Goal: Information Seeking & Learning: Learn about a topic

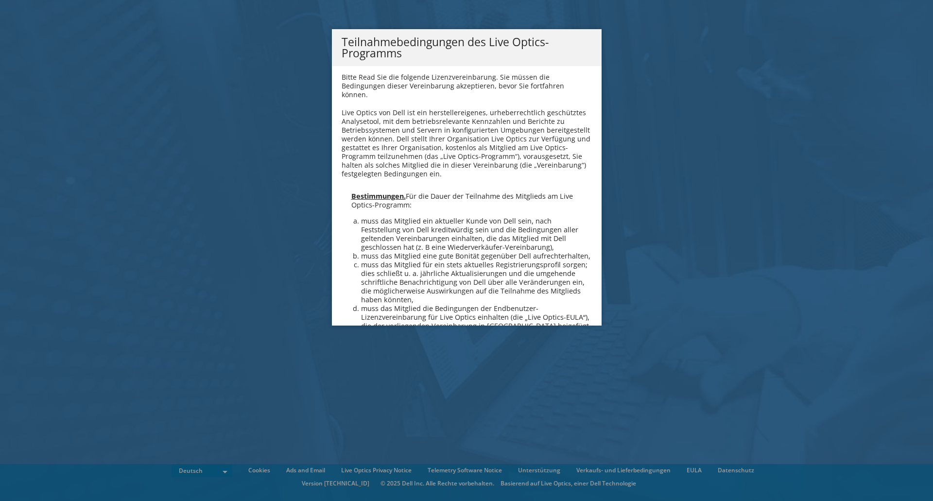
click at [436, 252] on li "muss das Mitglied eine gute Bonität gegenüber Dell aufrechterhalten," at bounding box center [476, 256] width 231 height 9
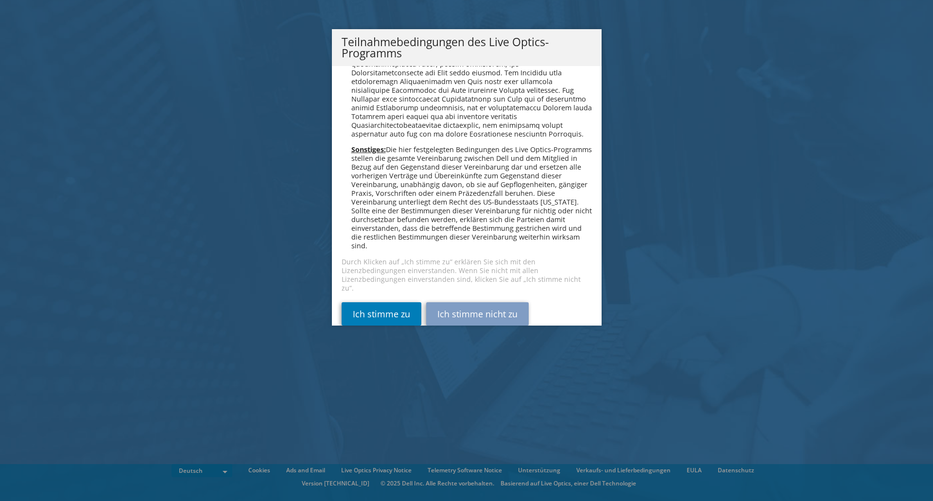
scroll to position [949, 0]
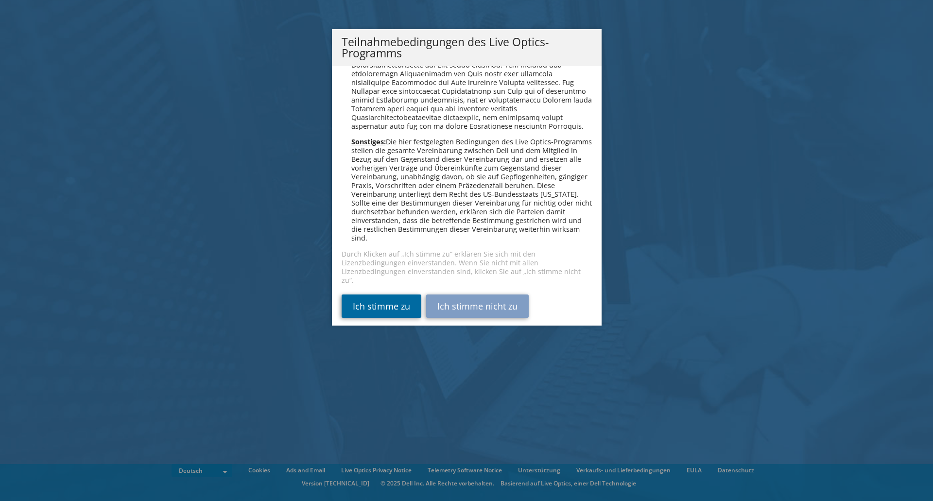
click at [387, 295] on link "Ich stimme zu" at bounding box center [381, 305] width 80 height 23
click at [392, 298] on link "Ich stimme zu" at bounding box center [381, 305] width 80 height 23
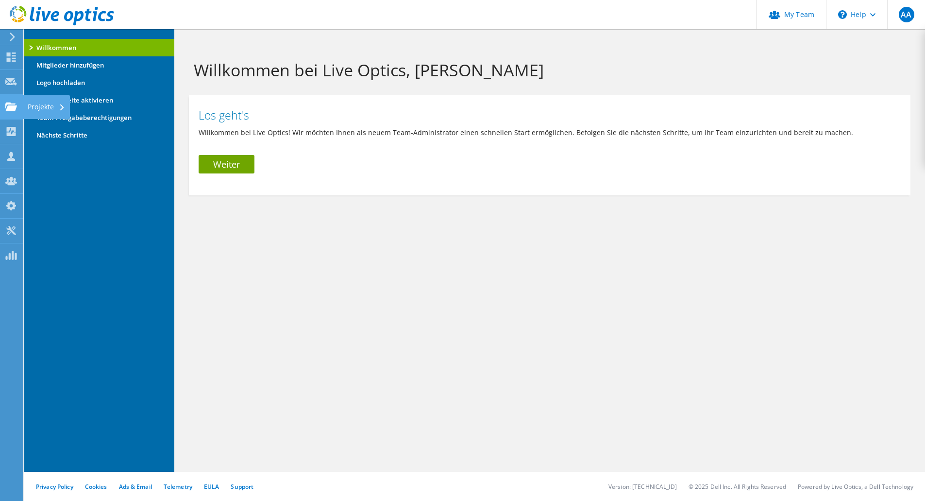
click at [9, 111] on div at bounding box center [11, 107] width 12 height 11
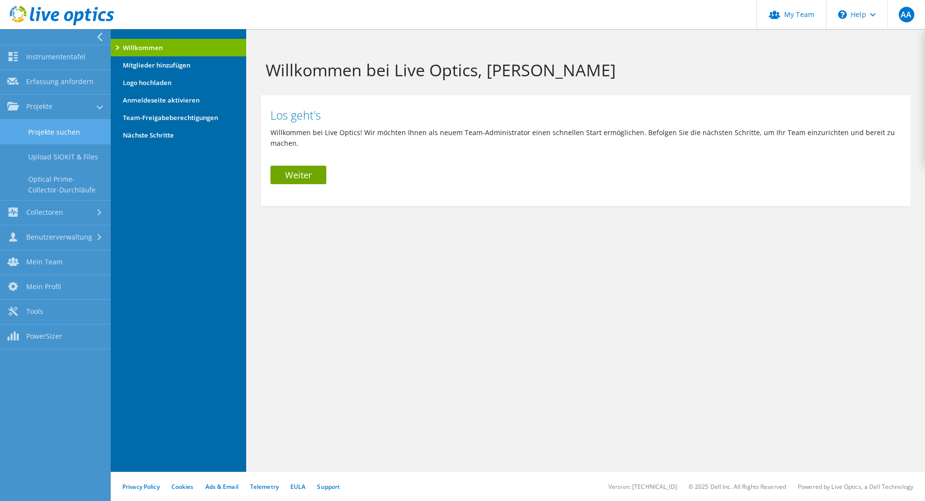
click at [70, 129] on link "Projekte suchen" at bounding box center [55, 131] width 111 height 25
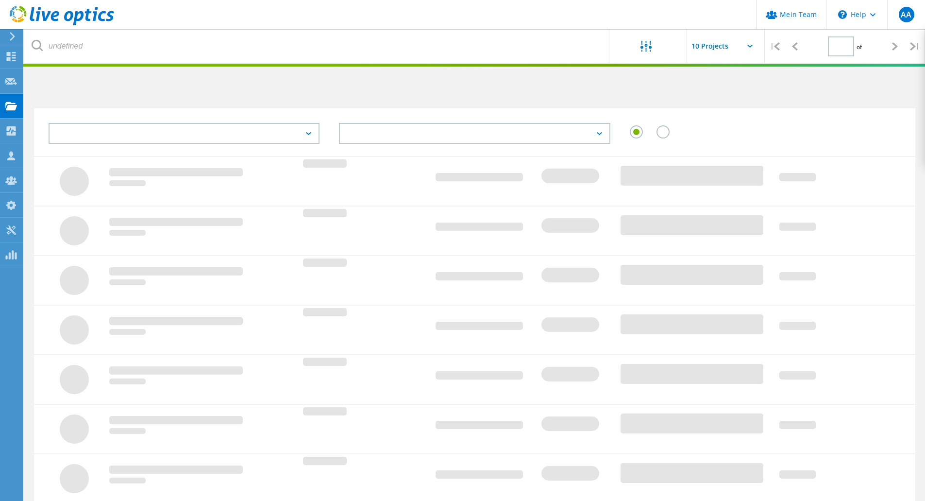
type input "1"
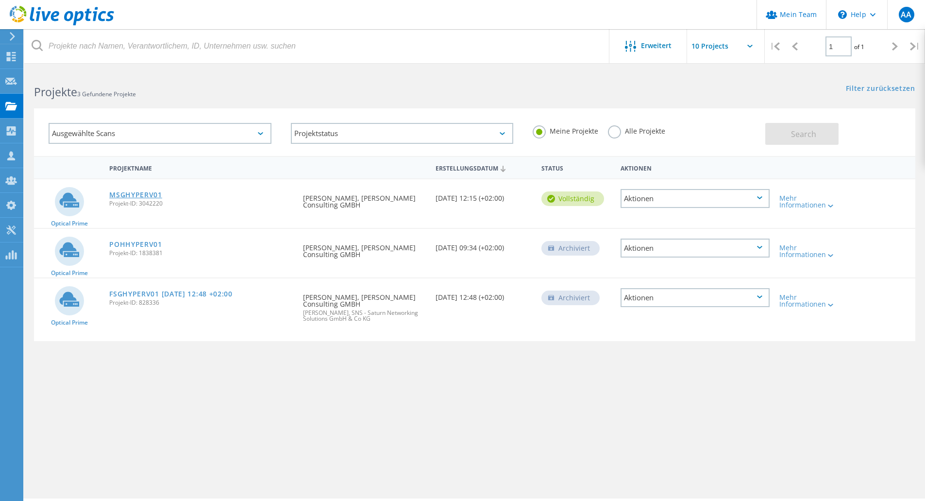
click at [142, 197] on link "MSGHYPERV01" at bounding box center [135, 194] width 53 height 7
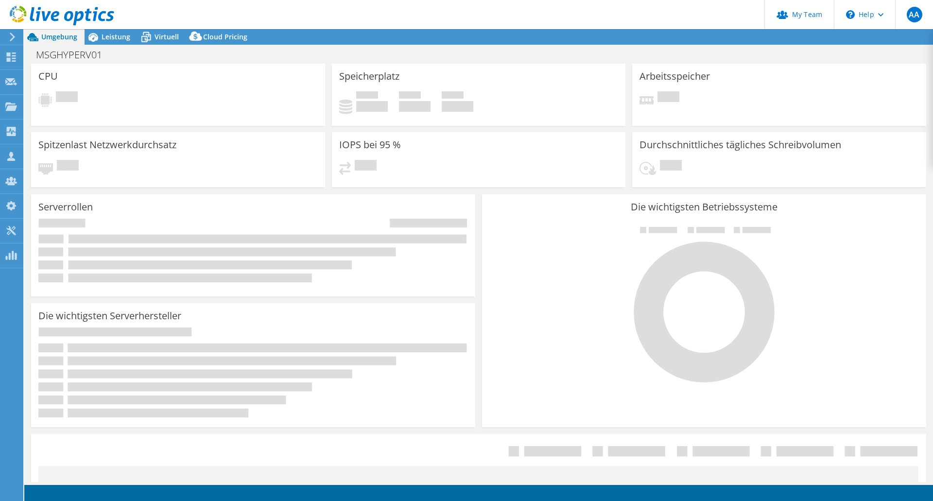
select select "USD"
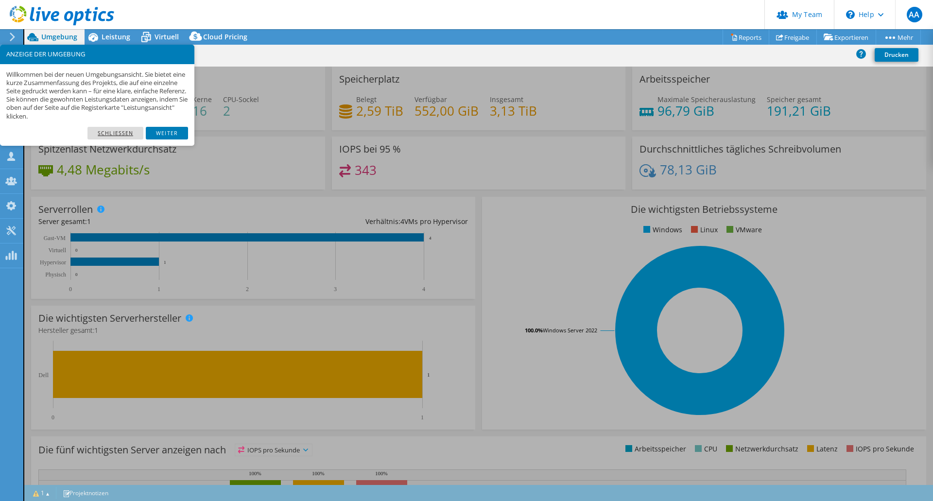
click at [130, 132] on link "Schließen" at bounding box center [115, 133] width 56 height 13
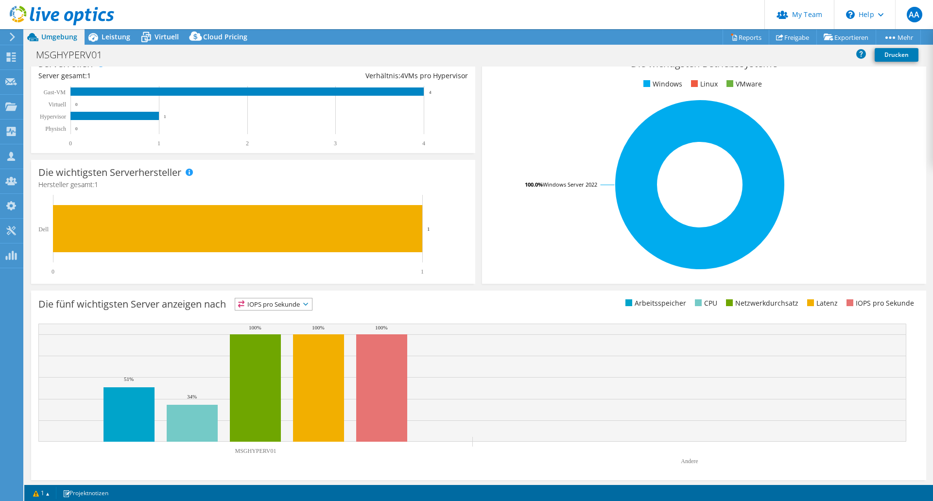
scroll to position [148, 0]
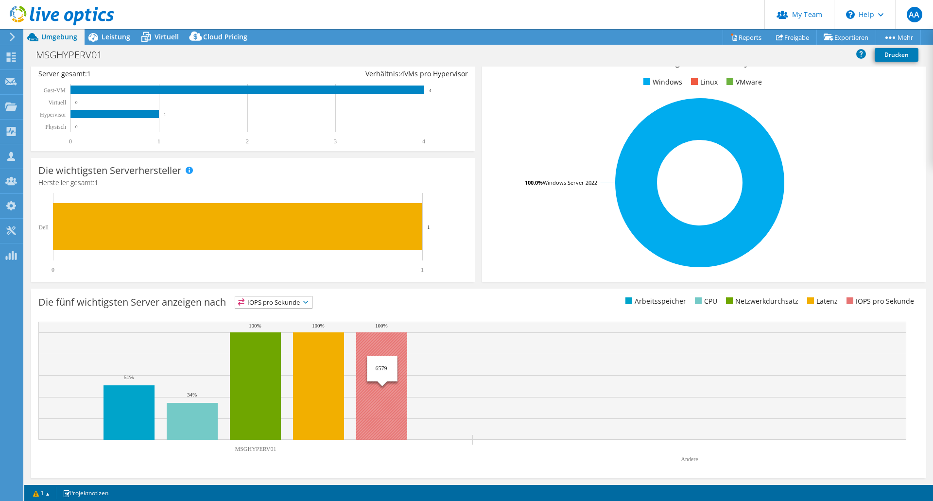
click at [386, 366] on rect at bounding box center [381, 385] width 51 height 107
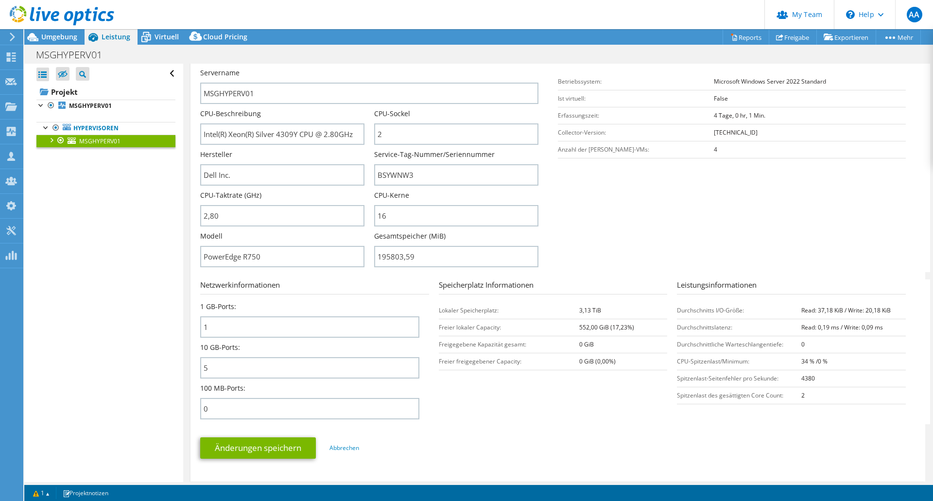
scroll to position [146, 0]
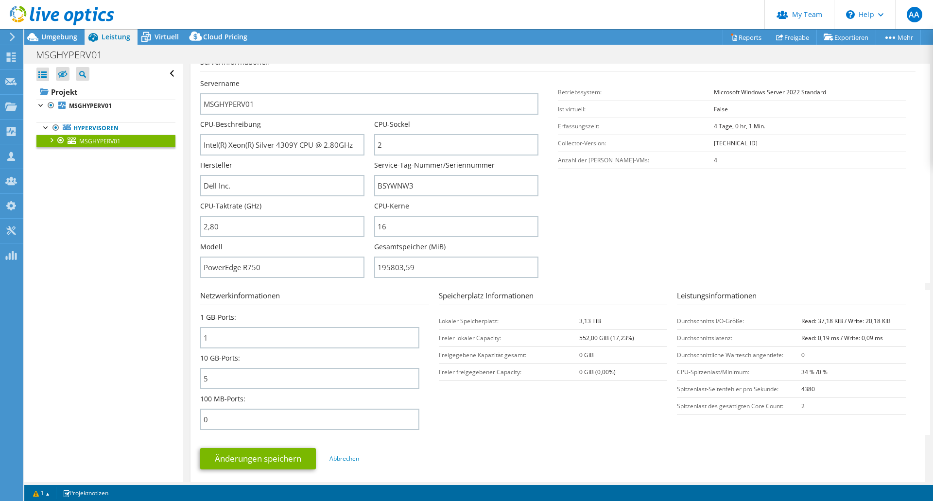
click at [49, 141] on div at bounding box center [51, 140] width 10 height 10
click at [90, 152] on link "1 D:" at bounding box center [105, 153] width 139 height 13
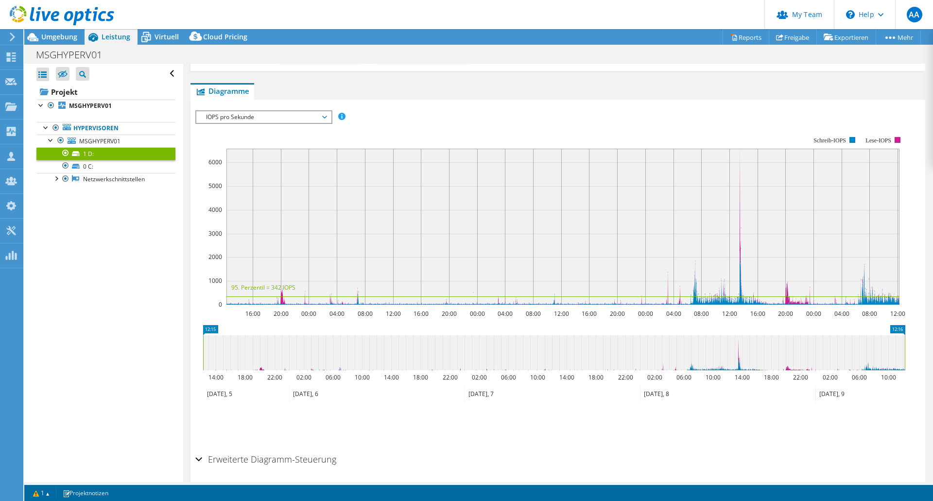
scroll to position [165, 0]
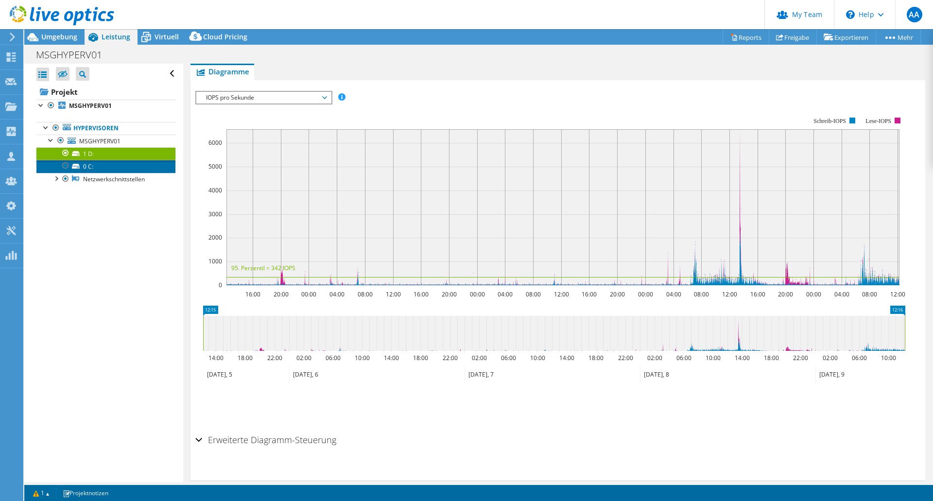
click at [91, 167] on link "0 C:" at bounding box center [105, 166] width 139 height 13
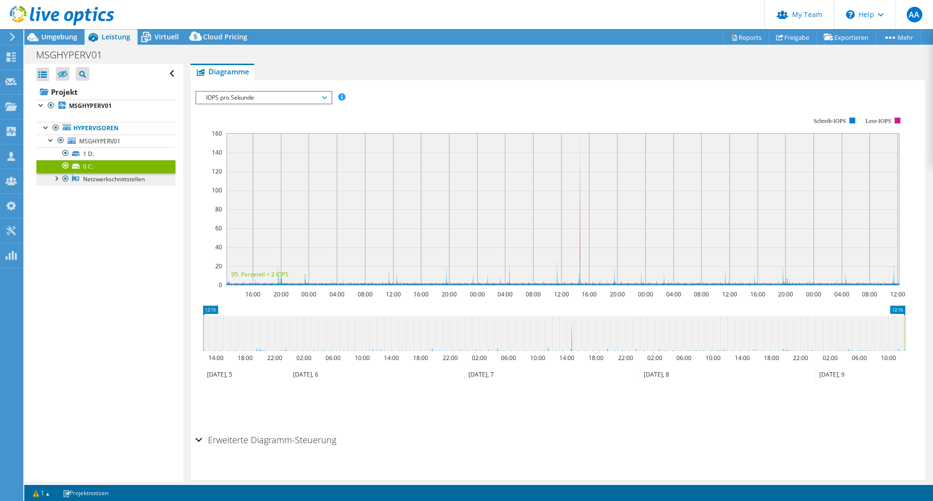
click at [92, 180] on link "Netzwerkschnittstellen" at bounding box center [105, 179] width 139 height 13
click at [58, 179] on div at bounding box center [56, 178] width 10 height 10
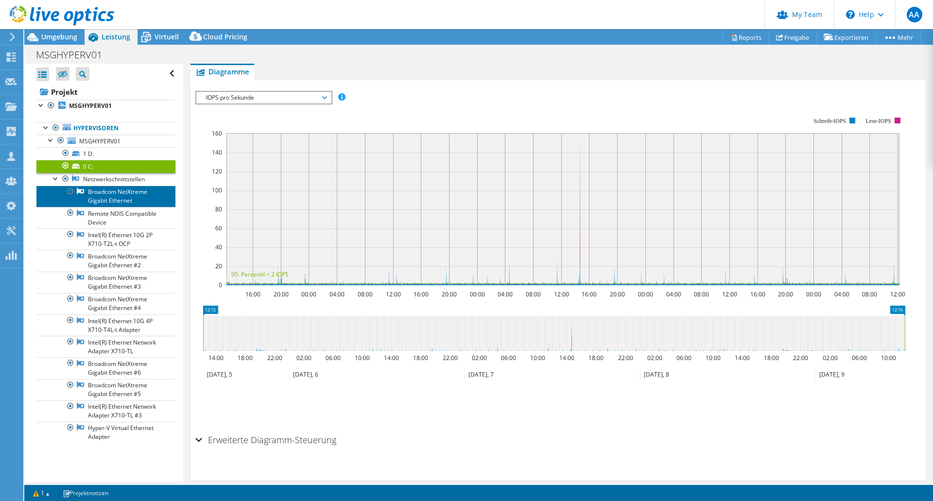
click at [108, 198] on link "Broadcom NetXtreme Gigabit Ethernet" at bounding box center [105, 196] width 139 height 21
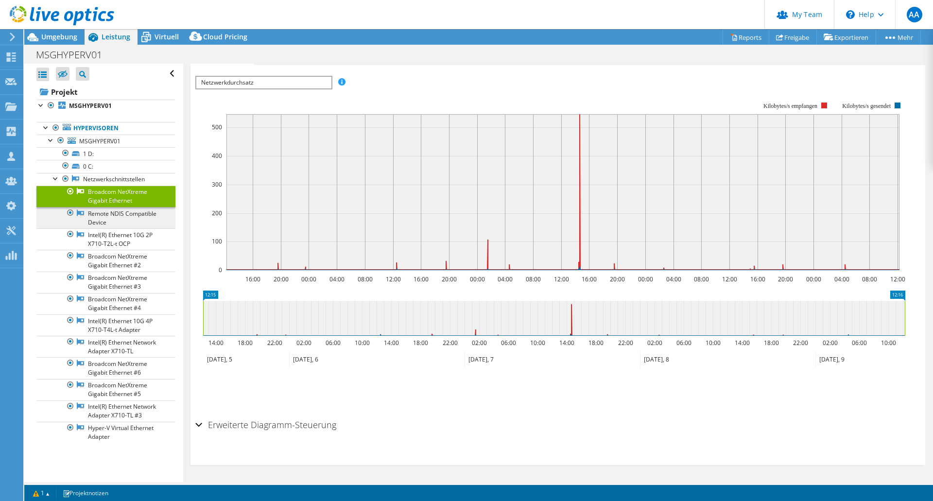
scroll to position [104, 0]
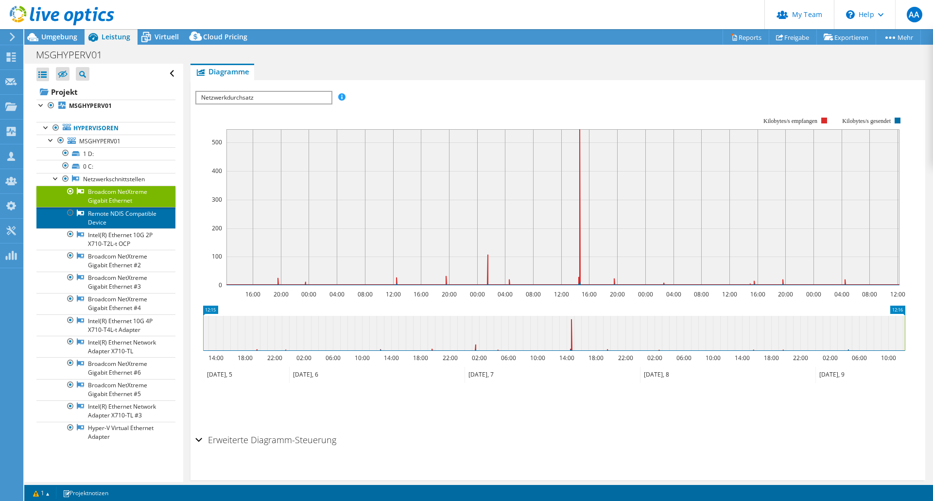
click at [105, 218] on link "Remote NDIS Compatible Device" at bounding box center [105, 217] width 139 height 21
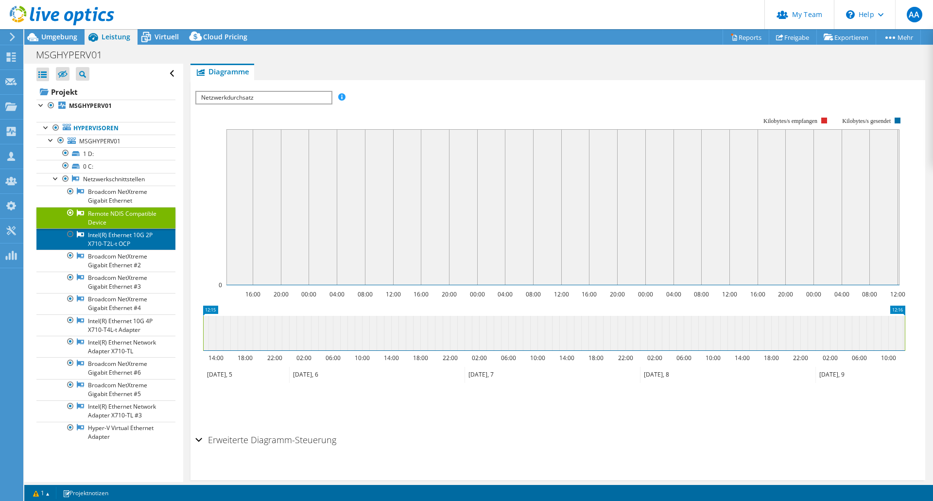
click at [107, 238] on link "Intel(R) Ethernet 10G 2P X710-T2L-t OCP" at bounding box center [105, 238] width 139 height 21
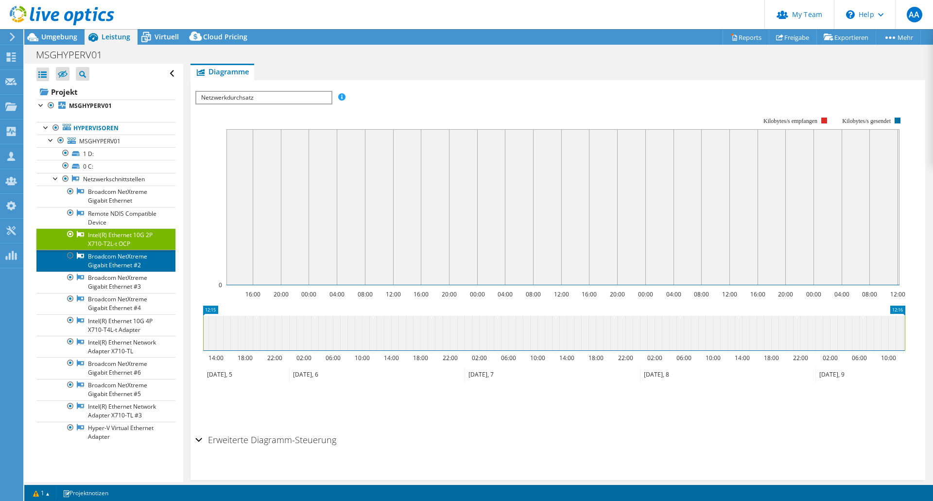
click at [106, 254] on link "Broadcom NetXtreme Gigabit Ethernet #2" at bounding box center [105, 260] width 139 height 21
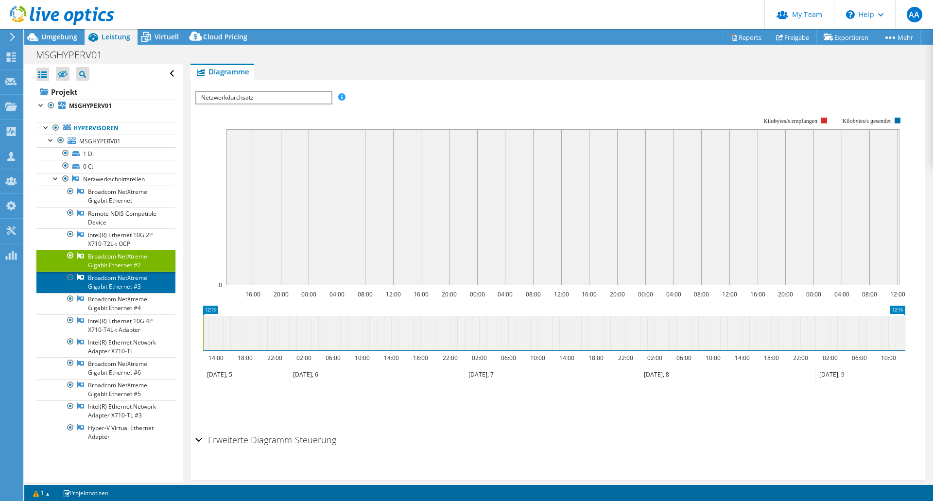
click at [106, 282] on link "Broadcom NetXtreme Gigabit Ethernet #3" at bounding box center [105, 282] width 139 height 21
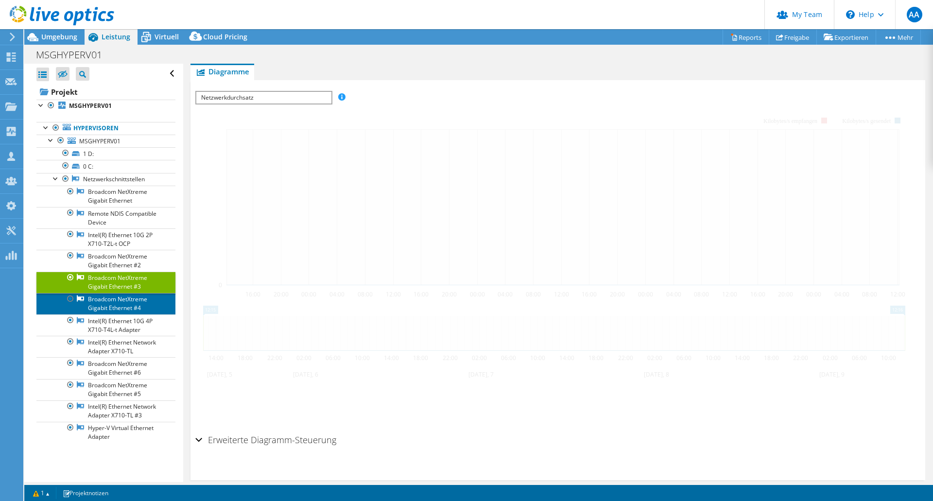
click at [105, 306] on link "Broadcom NetXtreme Gigabit Ethernet #4" at bounding box center [105, 303] width 139 height 21
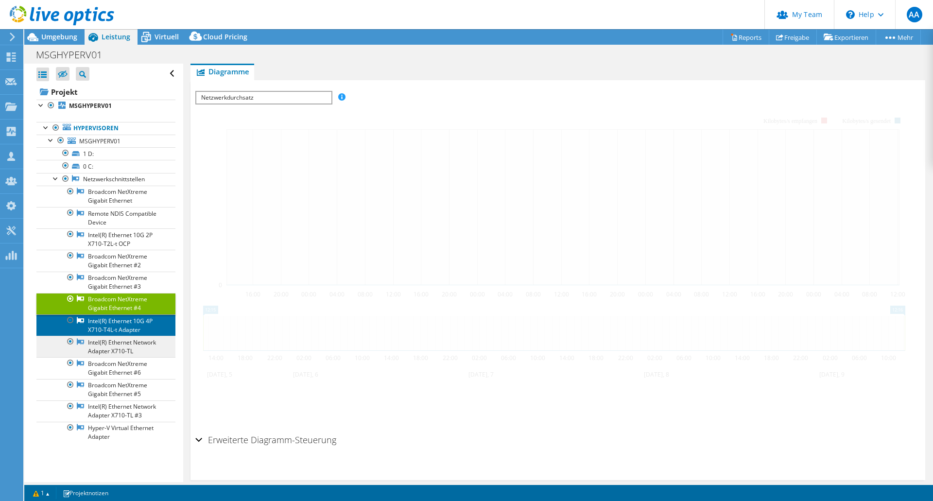
click at [108, 323] on link "Intel(R) Ethernet 10G 4P X710-T4L-t Adapter" at bounding box center [105, 324] width 139 height 21
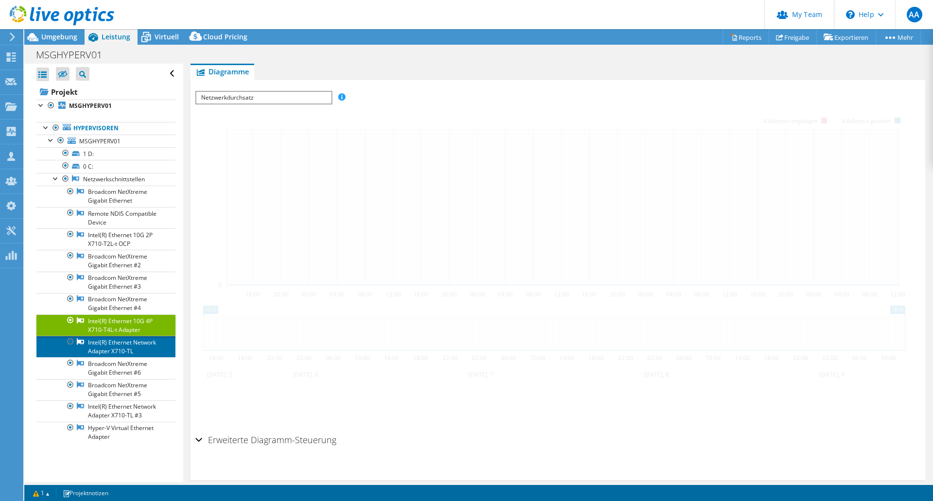
click at [111, 346] on link "Intel(R) Ethernet Network Adapter X710-TL" at bounding box center [105, 346] width 139 height 21
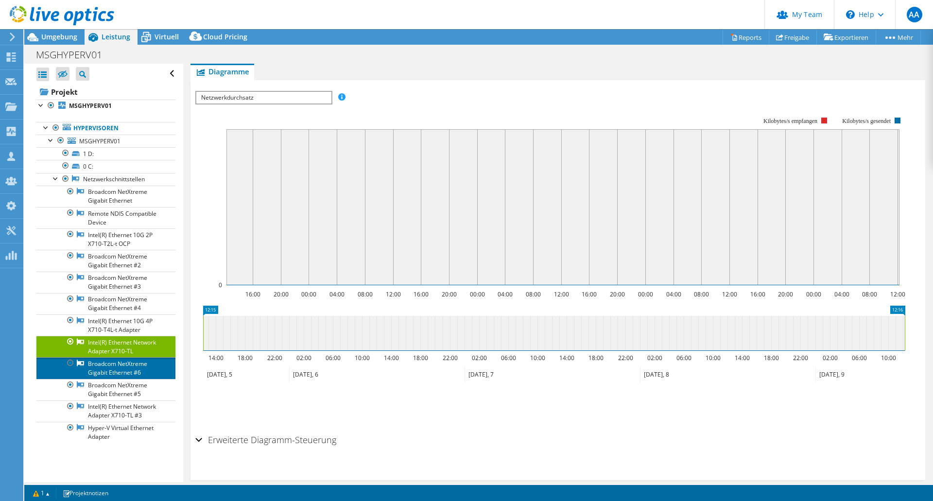
click at [109, 378] on link "Broadcom NetXtreme Gigabit Ethernet #6" at bounding box center [105, 367] width 139 height 21
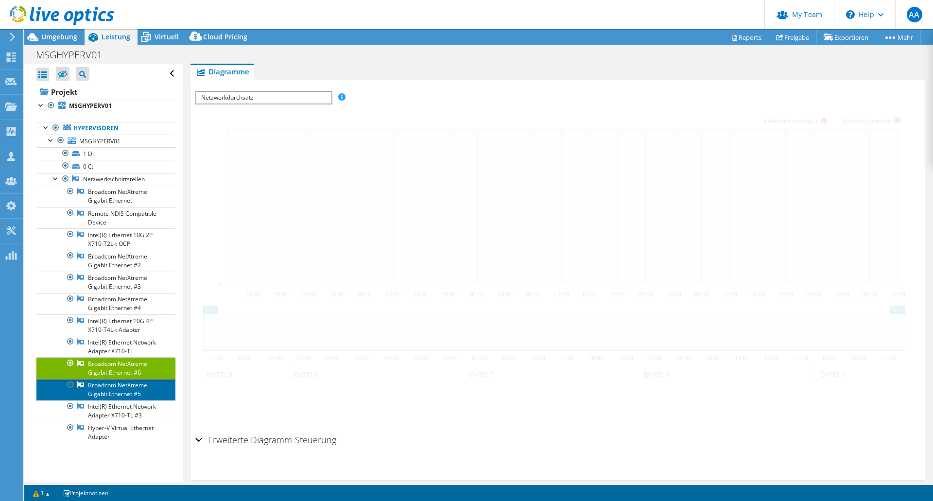
click at [110, 395] on link "Broadcom NetXtreme Gigabit Ethernet #5" at bounding box center [105, 389] width 139 height 21
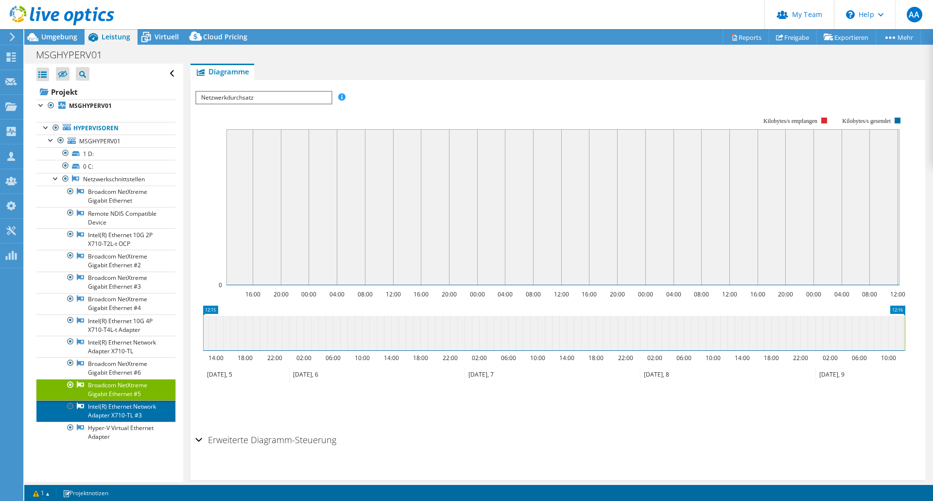
click at [110, 419] on link "Intel(R) Ethernet Network Adapter X710-TL #3" at bounding box center [105, 410] width 139 height 21
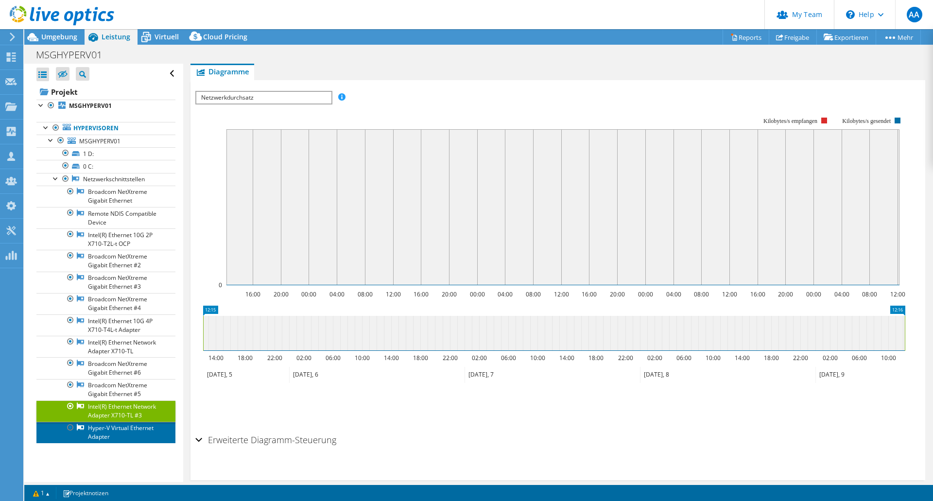
click at [112, 443] on link "Hyper-V Virtual Ethernet Adapter" at bounding box center [105, 432] width 139 height 21
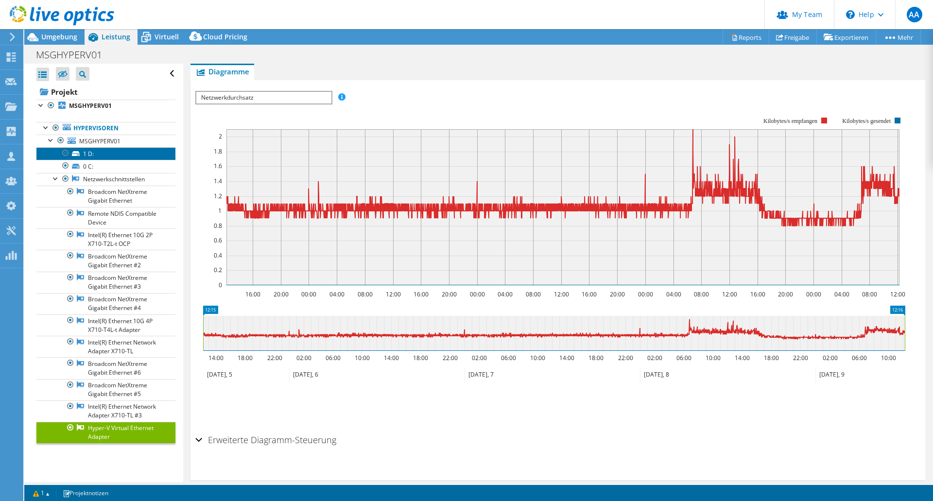
click at [111, 152] on link "1 D:" at bounding box center [105, 153] width 139 height 13
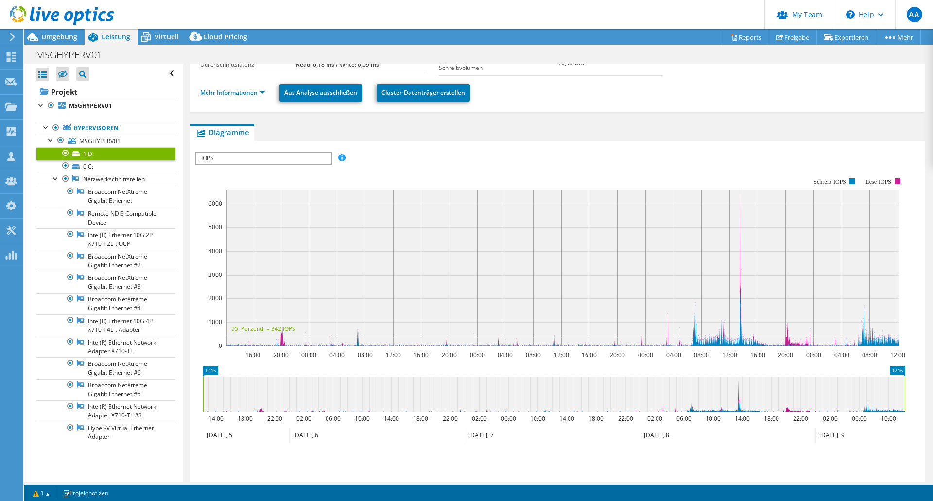
scroll to position [165, 0]
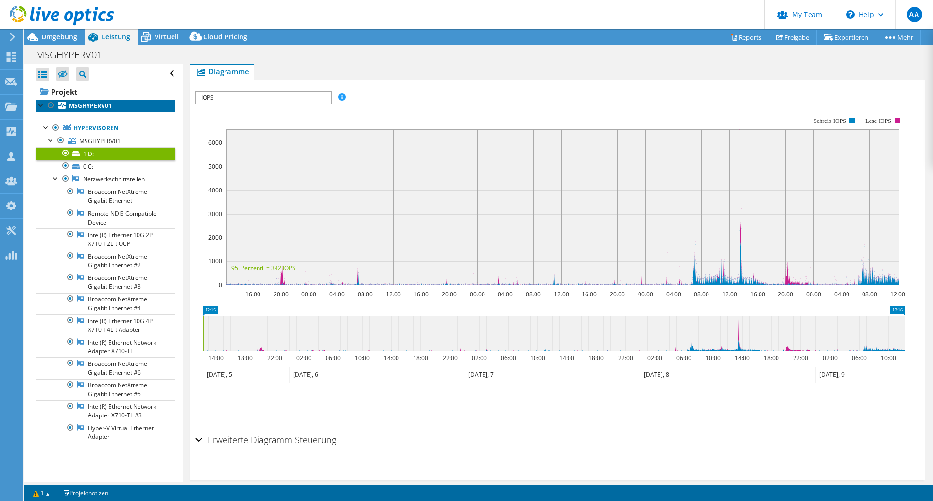
click at [90, 106] on b "MSGHYPERV01" at bounding box center [90, 106] width 43 height 8
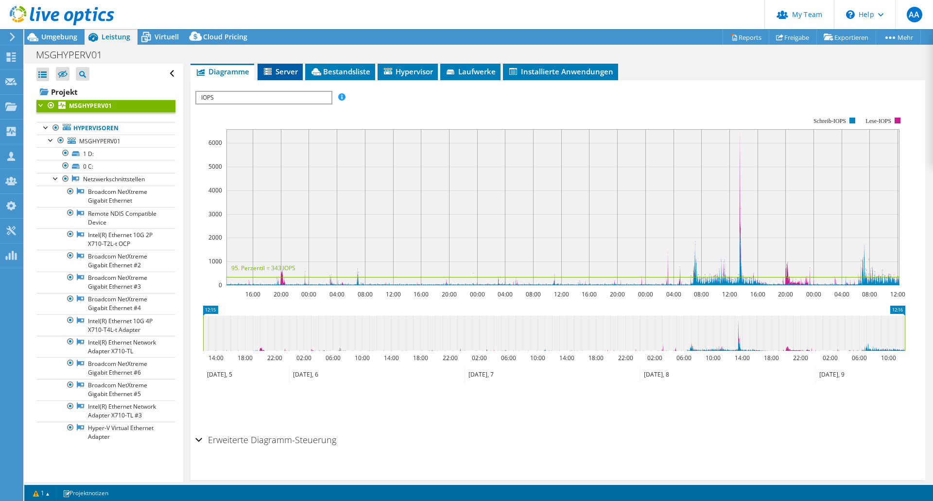
click at [263, 70] on span "Server" at bounding box center [279, 72] width 35 height 10
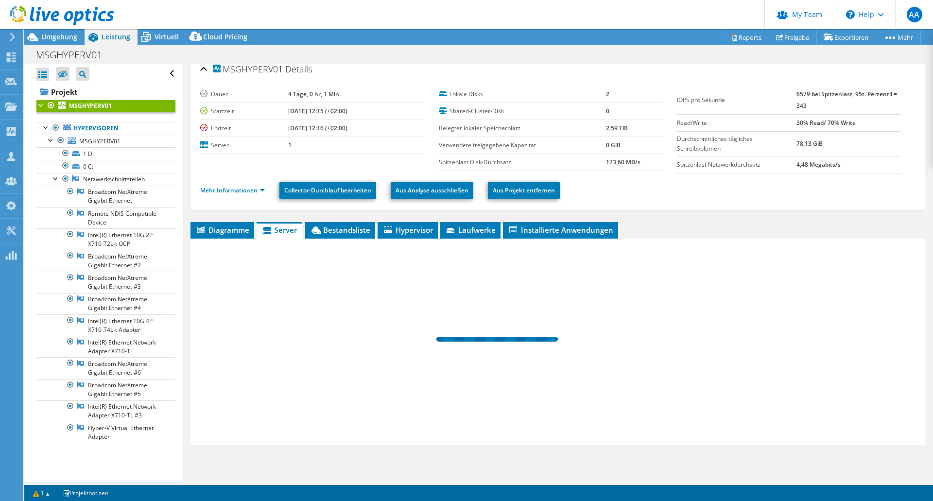
scroll to position [7, 0]
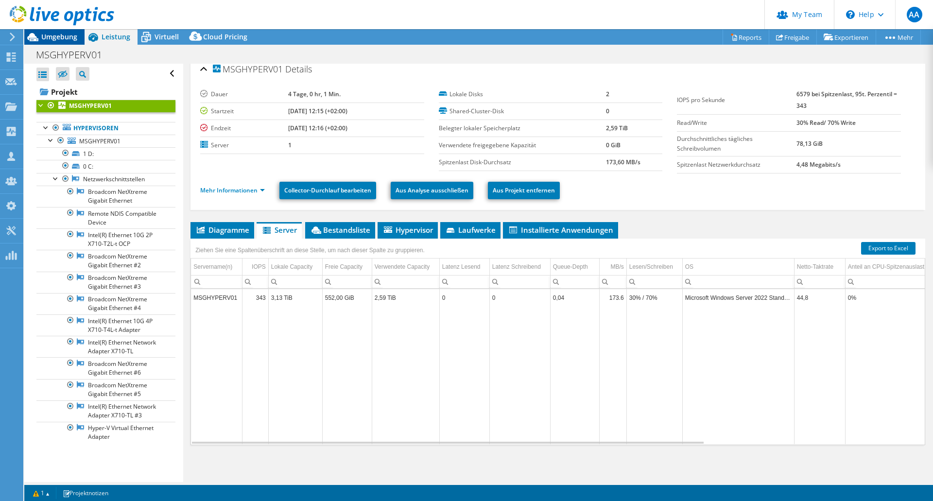
click at [58, 35] on span "Umgebung" at bounding box center [59, 36] width 36 height 9
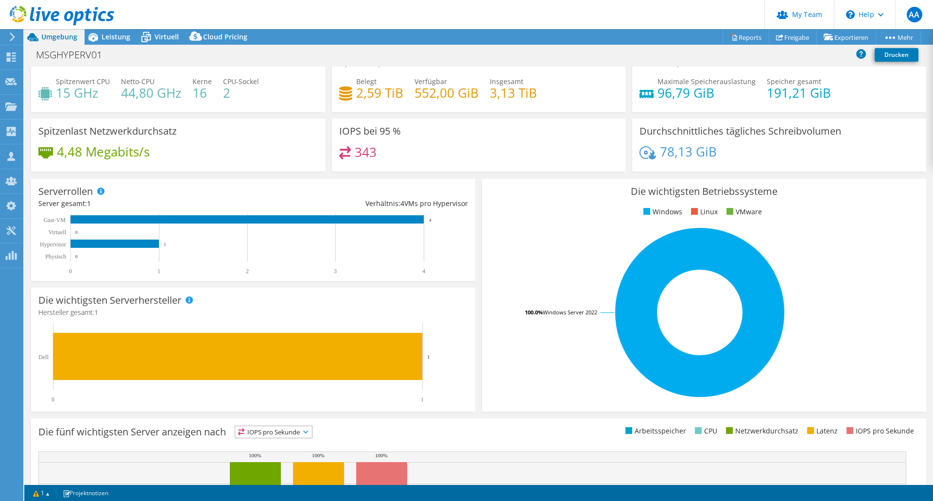
scroll to position [2, 0]
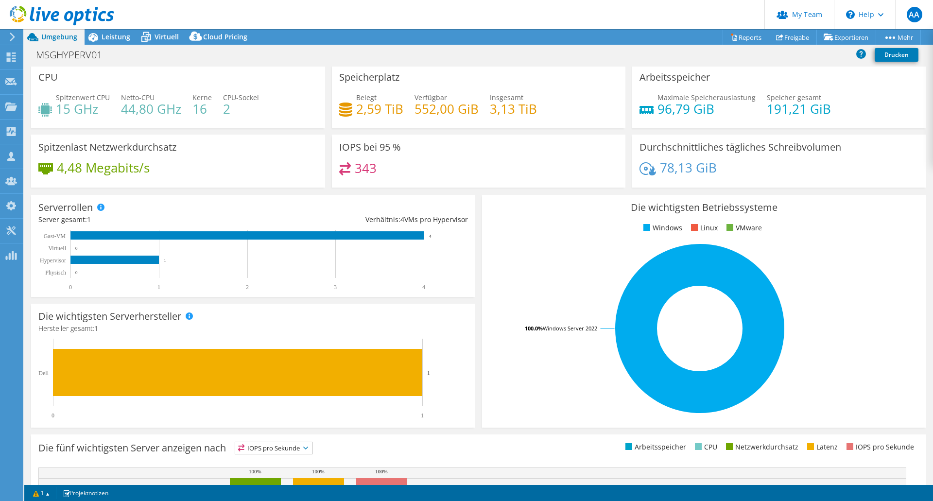
click at [365, 148] on h3 "IOPS bei 95 %" at bounding box center [370, 147] width 62 height 11
click at [110, 36] on span "Leistung" at bounding box center [116, 36] width 29 height 9
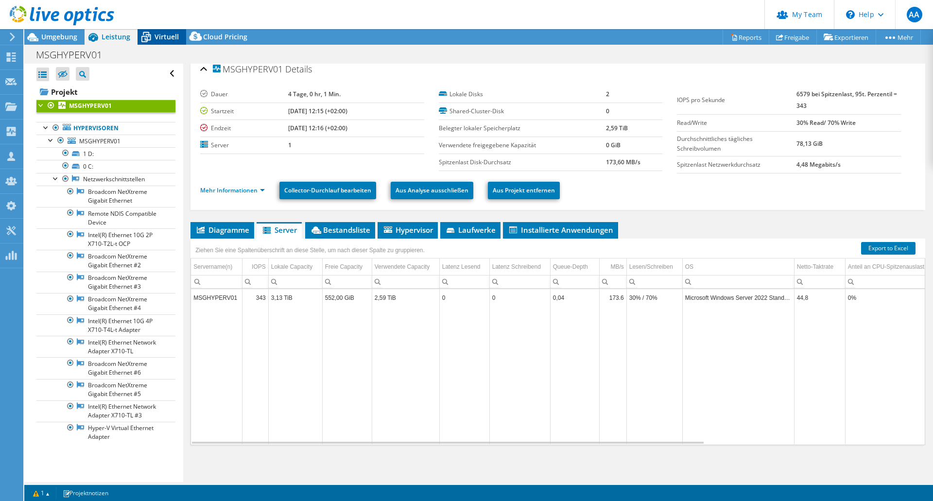
click at [166, 40] on span "Virtuell" at bounding box center [166, 36] width 24 height 9
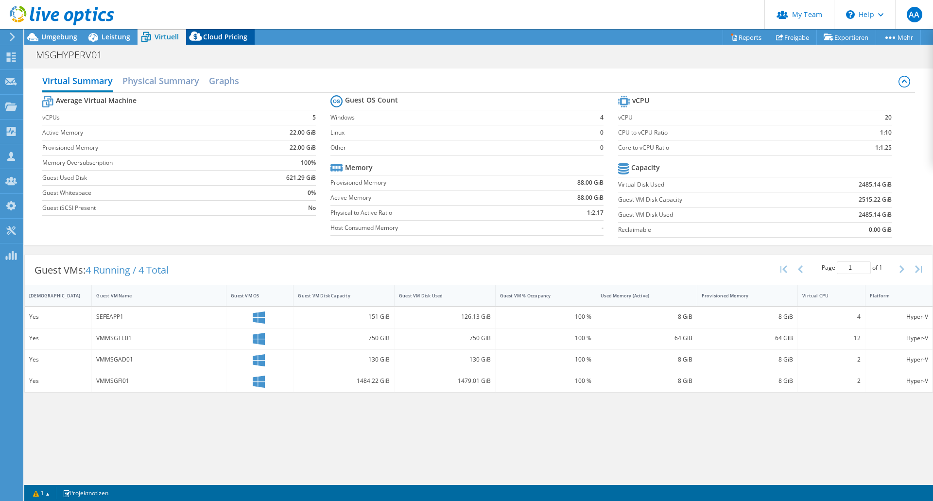
click at [230, 39] on span "Cloud Pricing" at bounding box center [225, 36] width 44 height 9
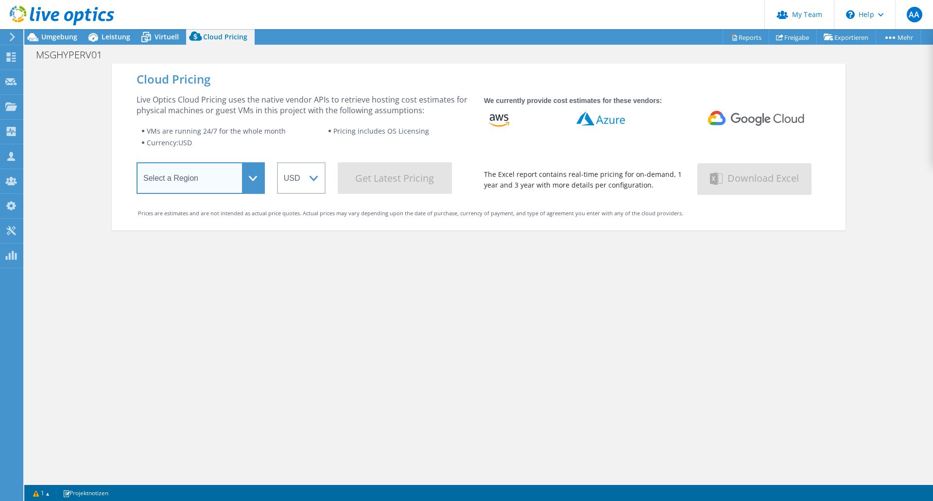
click at [248, 175] on select "Select a Region Asia Pacific (Hong Kong) Asia Pacific (Mumbai) Asia Pacific (Se…" at bounding box center [200, 178] width 128 height 32
select select "EUFrankfurt"
click at [136, 164] on select "Select a Region Asia Pacific (Hong Kong) Asia Pacific (Mumbai) Asia Pacific (Se…" at bounding box center [200, 178] width 128 height 32
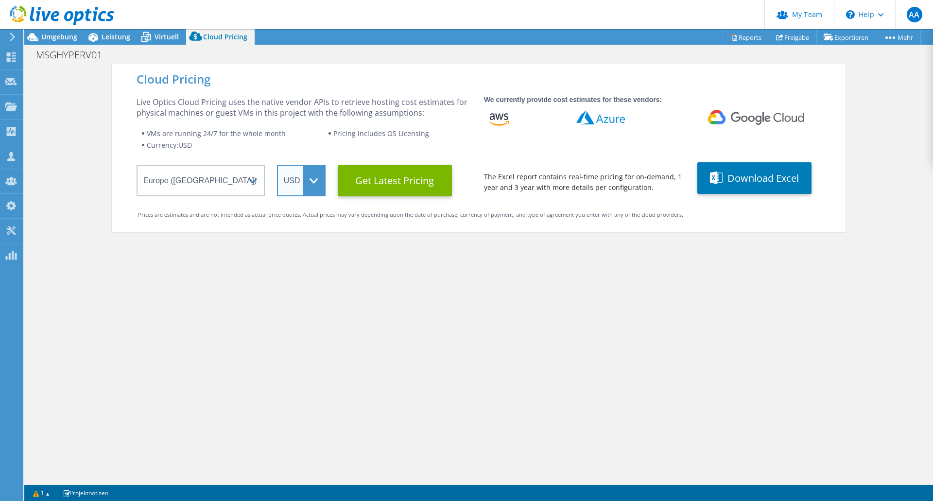
click at [312, 181] on select "ARS AUD BRL CAD CHF CLP CNY DKK EUR GBP HKD HUF INR JPY MXN MYR NOK NZD PEN SEK…" at bounding box center [301, 181] width 49 height 32
click at [277, 165] on select "ARS AUD BRL CAD CHF CLP CNY DKK EUR GBP HKD HUF INR JPY MXN MYR NOK NZD PEN SEK…" at bounding box center [301, 181] width 49 height 32
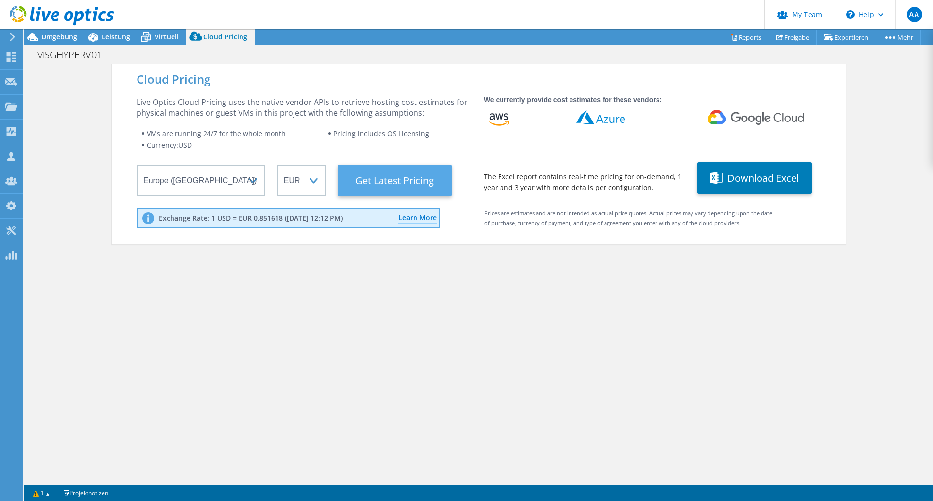
click at [388, 184] on Latest "Get Latest Pricing" at bounding box center [395, 181] width 114 height 32
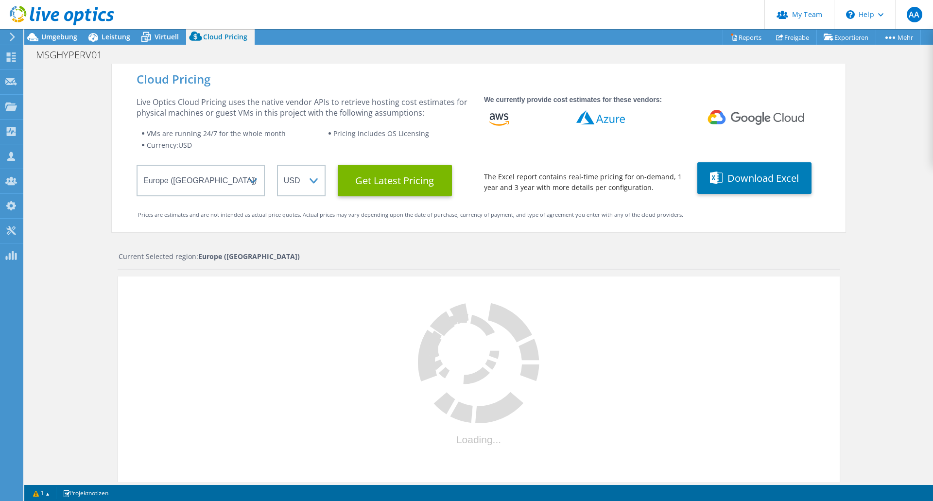
select select "EUR"
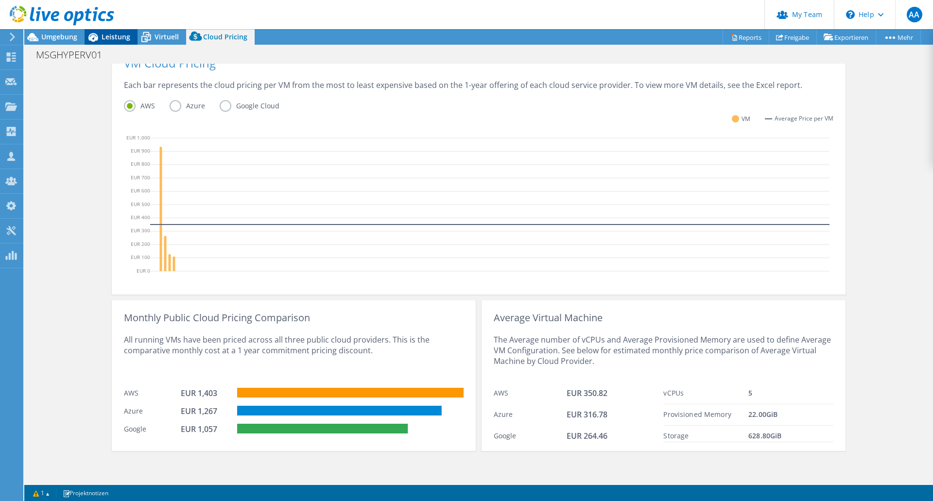
click at [116, 38] on span "Leistung" at bounding box center [116, 36] width 29 height 9
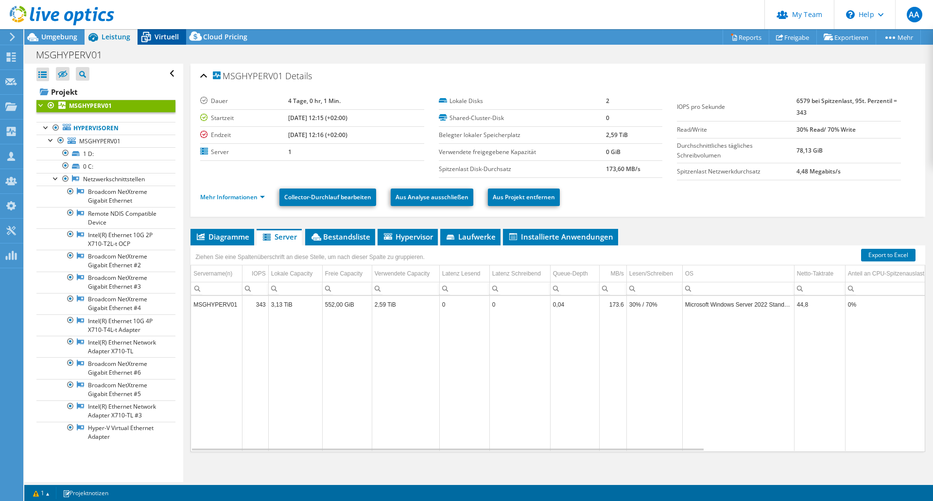
click at [172, 35] on span "Virtuell" at bounding box center [166, 36] width 24 height 9
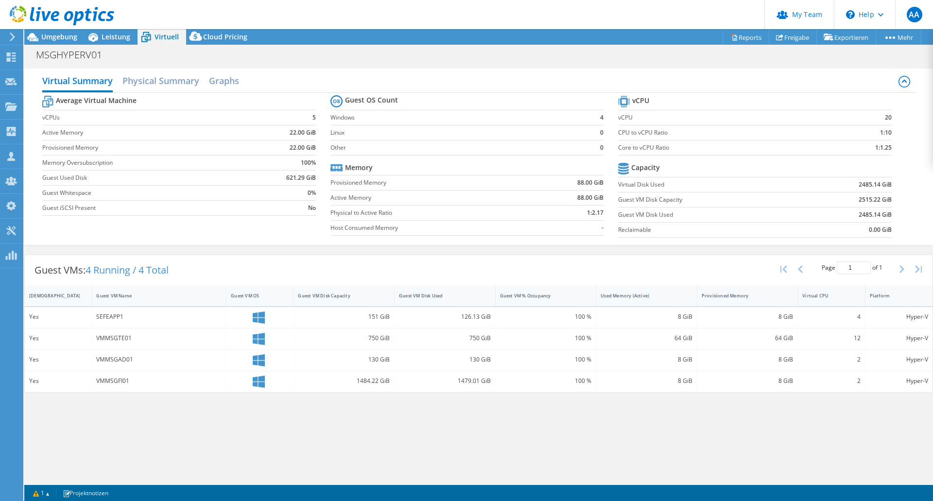
click at [100, 30] on div at bounding box center [57, 16] width 114 height 33
click at [104, 34] on span "Leistung" at bounding box center [116, 36] width 29 height 9
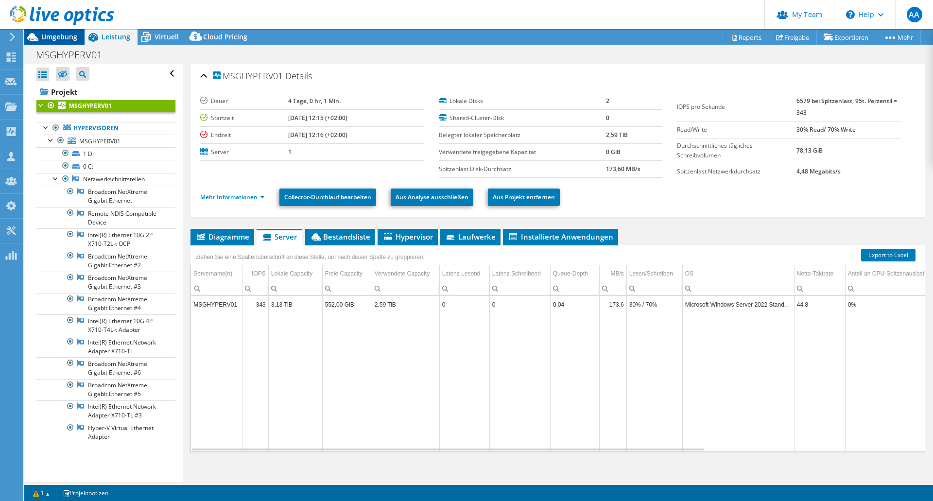
click at [73, 36] on span "Umgebung" at bounding box center [59, 36] width 36 height 9
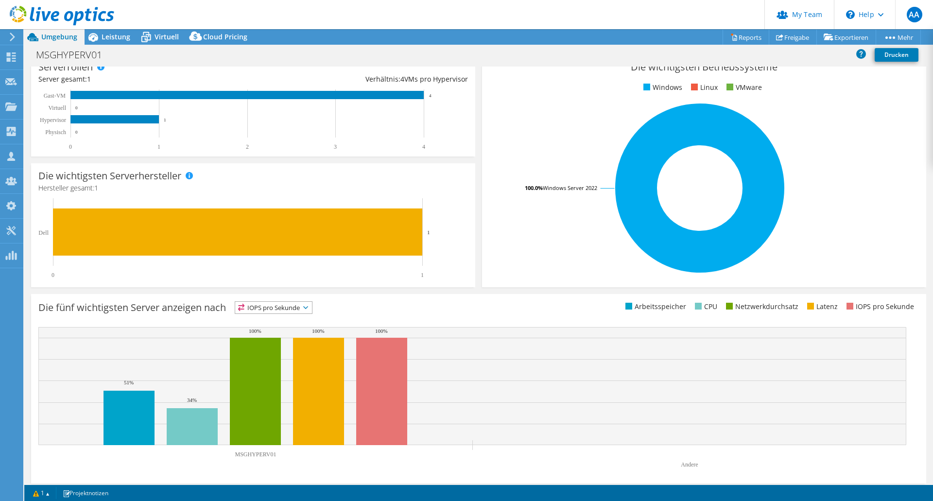
scroll to position [148, 0]
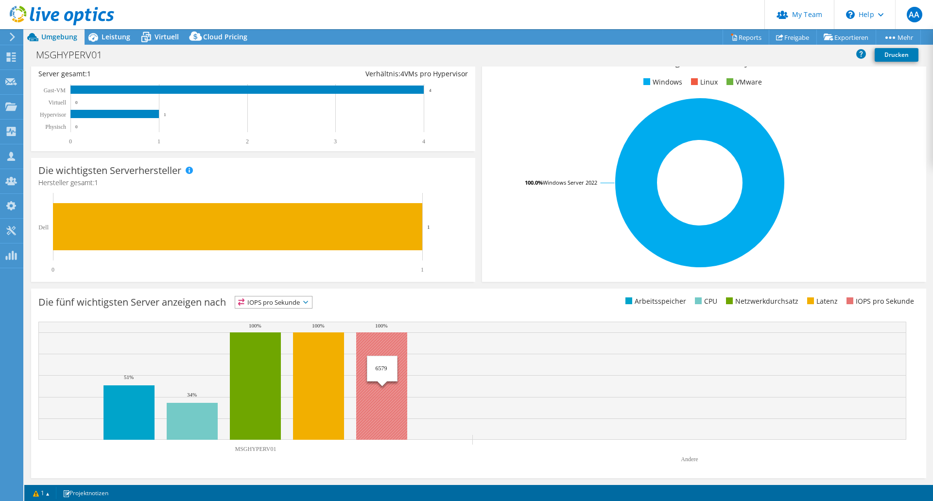
click at [378, 356] on rect at bounding box center [381, 385] width 51 height 107
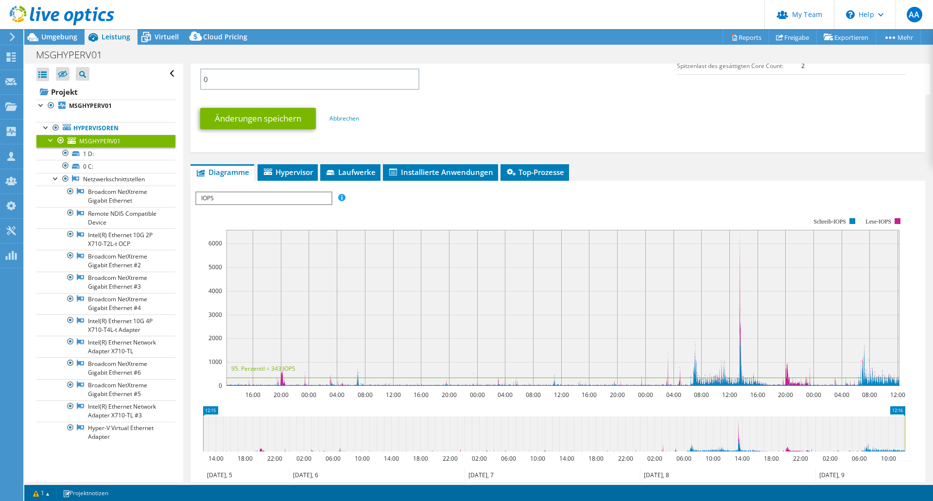
scroll to position [389, 0]
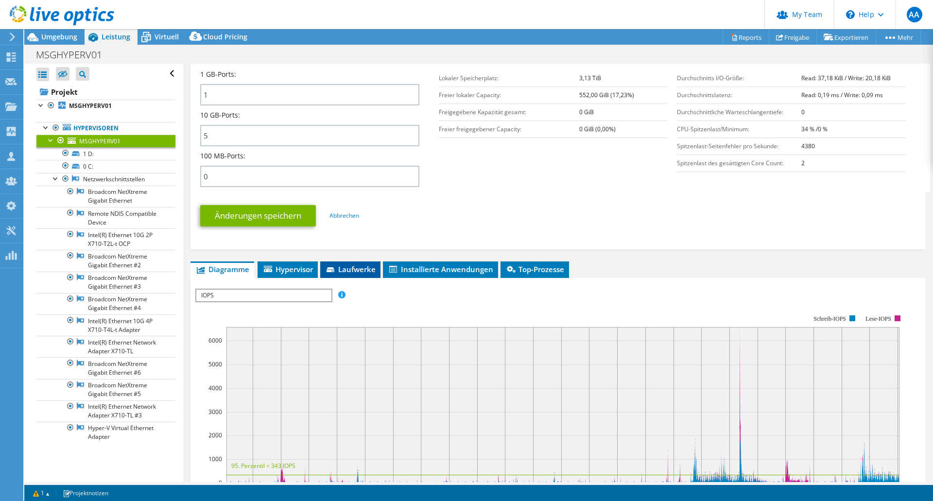
click at [354, 273] on span "Laufwerke" at bounding box center [350, 269] width 51 height 10
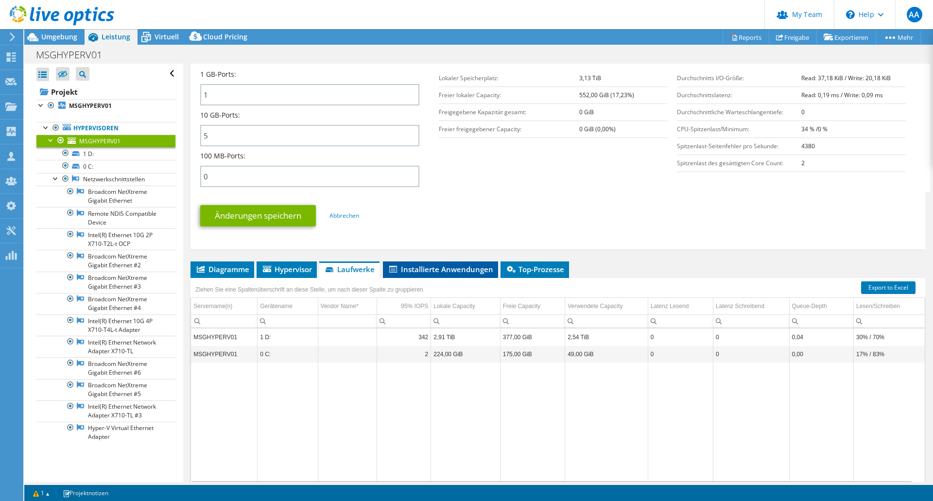
click at [476, 267] on span "Installierte Anwendungen" at bounding box center [440, 269] width 105 height 10
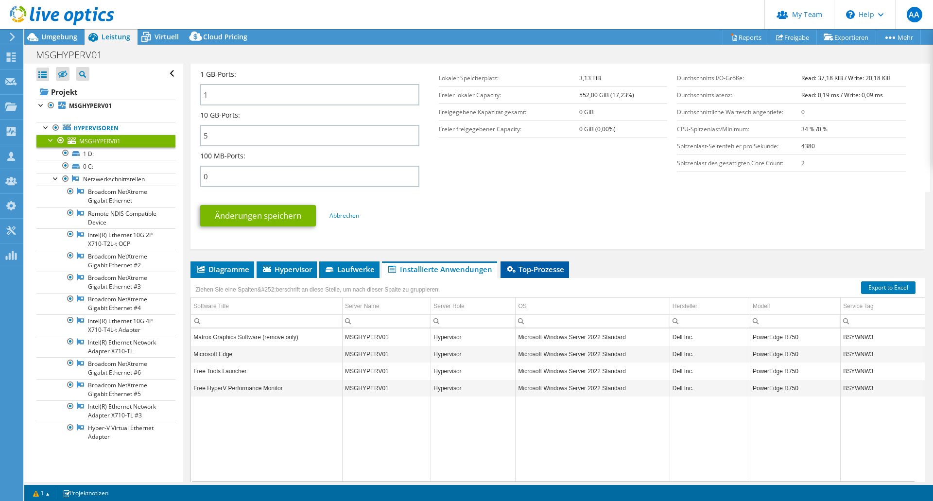
click at [523, 271] on span "Top-Prozesse" at bounding box center [534, 269] width 59 height 10
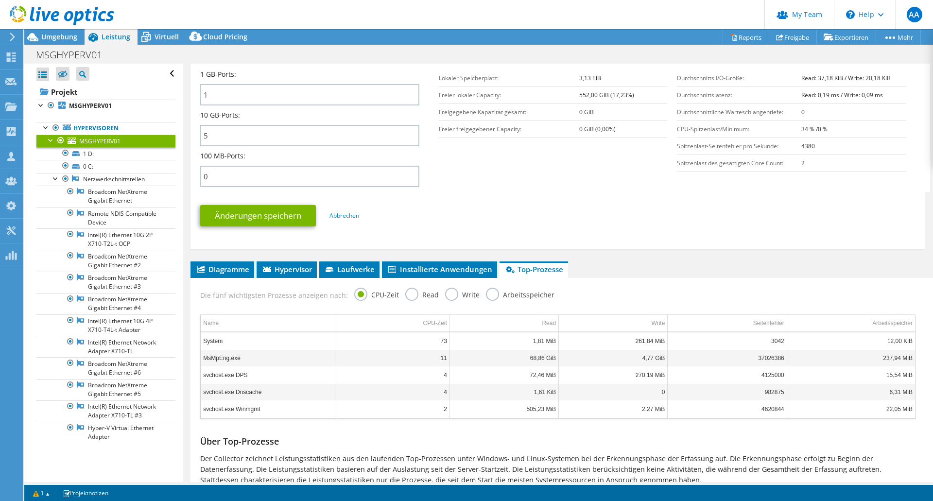
scroll to position [428, 0]
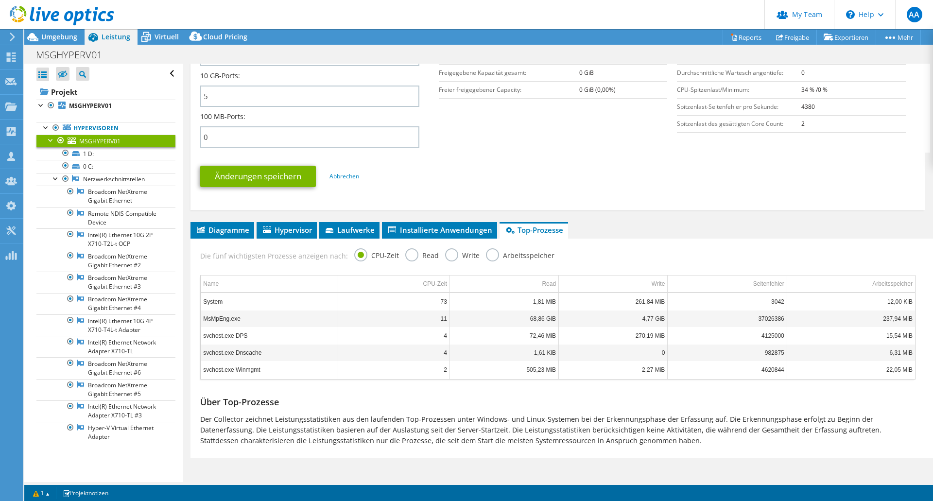
click at [259, 320] on td "MsMpEng.exe" at bounding box center [269, 318] width 137 height 17
